Goal: Navigation & Orientation: Find specific page/section

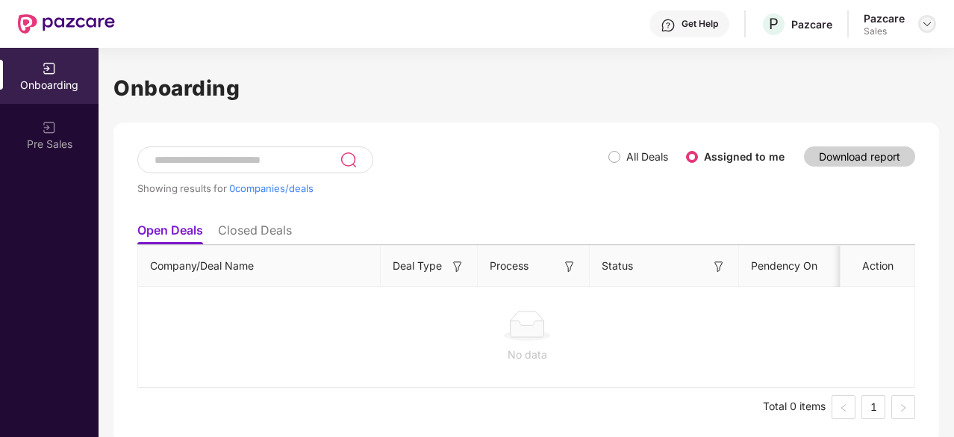
click at [926, 29] on img at bounding box center [928, 24] width 12 height 12
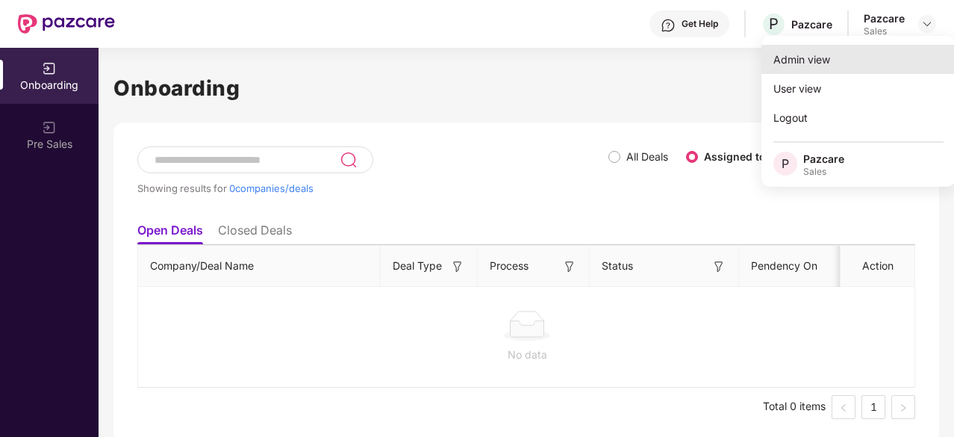
click at [866, 55] on div "Admin view" at bounding box center [859, 59] width 194 height 29
